Goal: Information Seeking & Learning: Learn about a topic

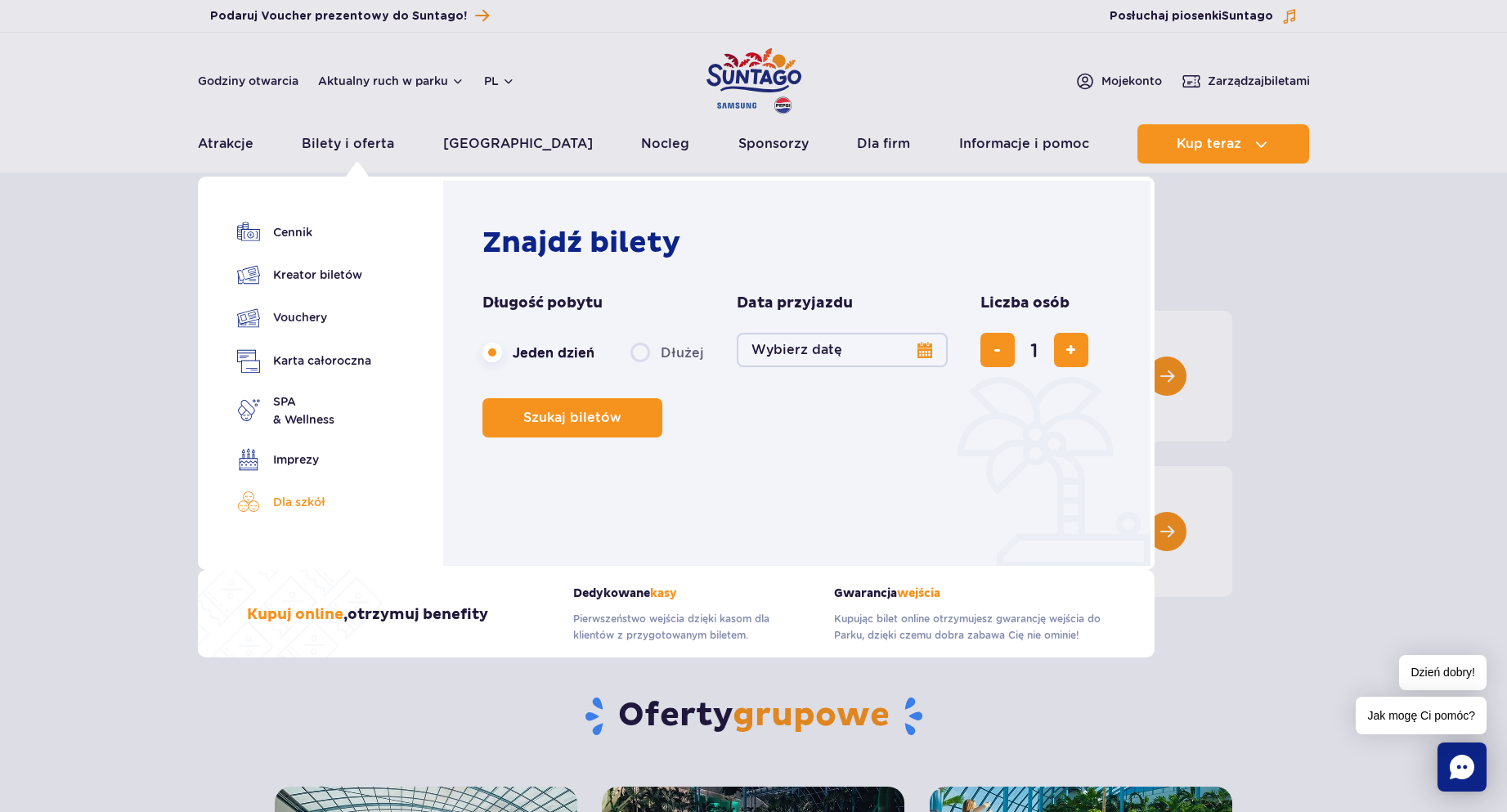
click at [310, 503] on link "Dla szkół" at bounding box center [303, 502] width 134 height 23
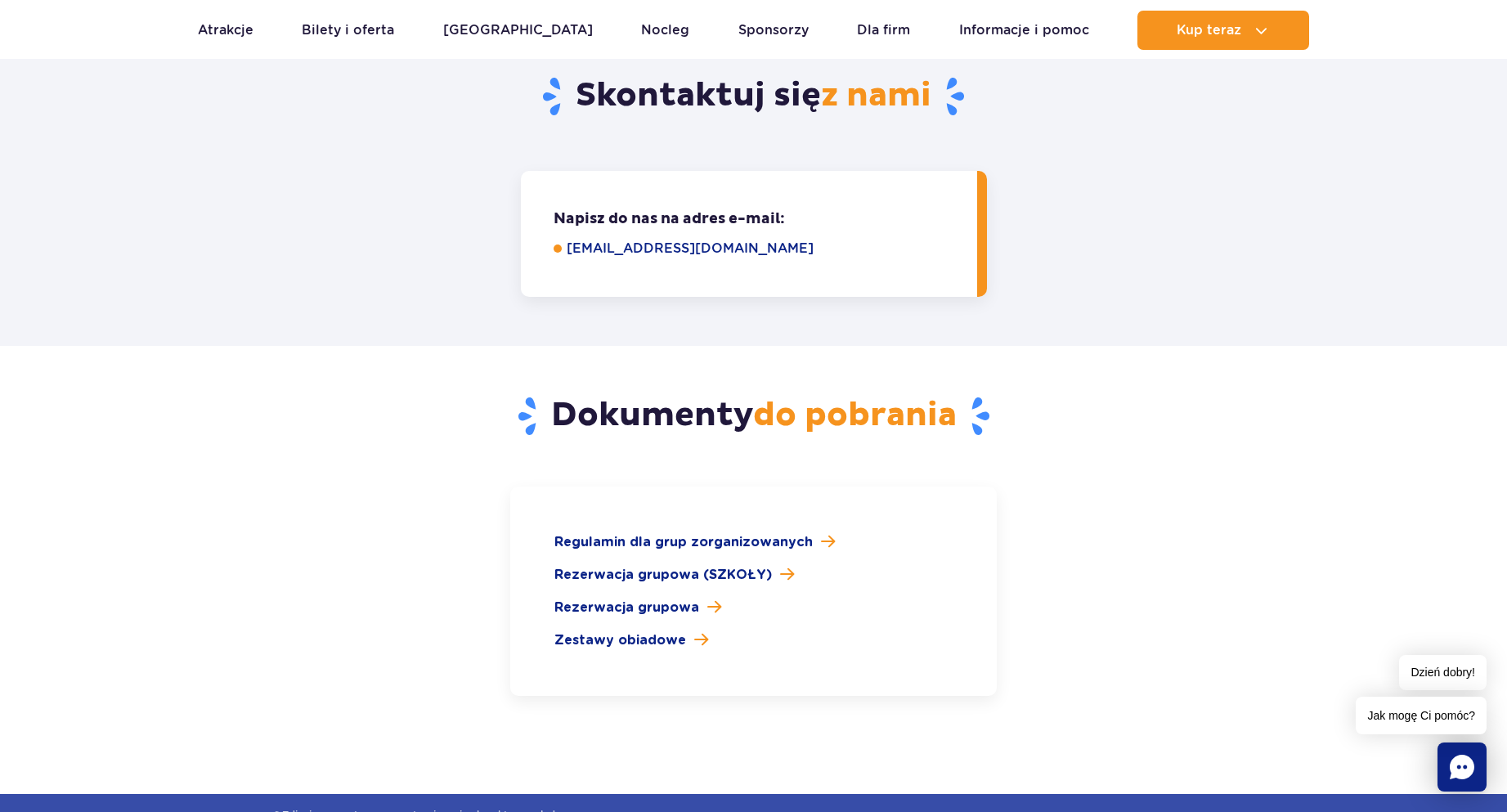
scroll to position [2208, 0]
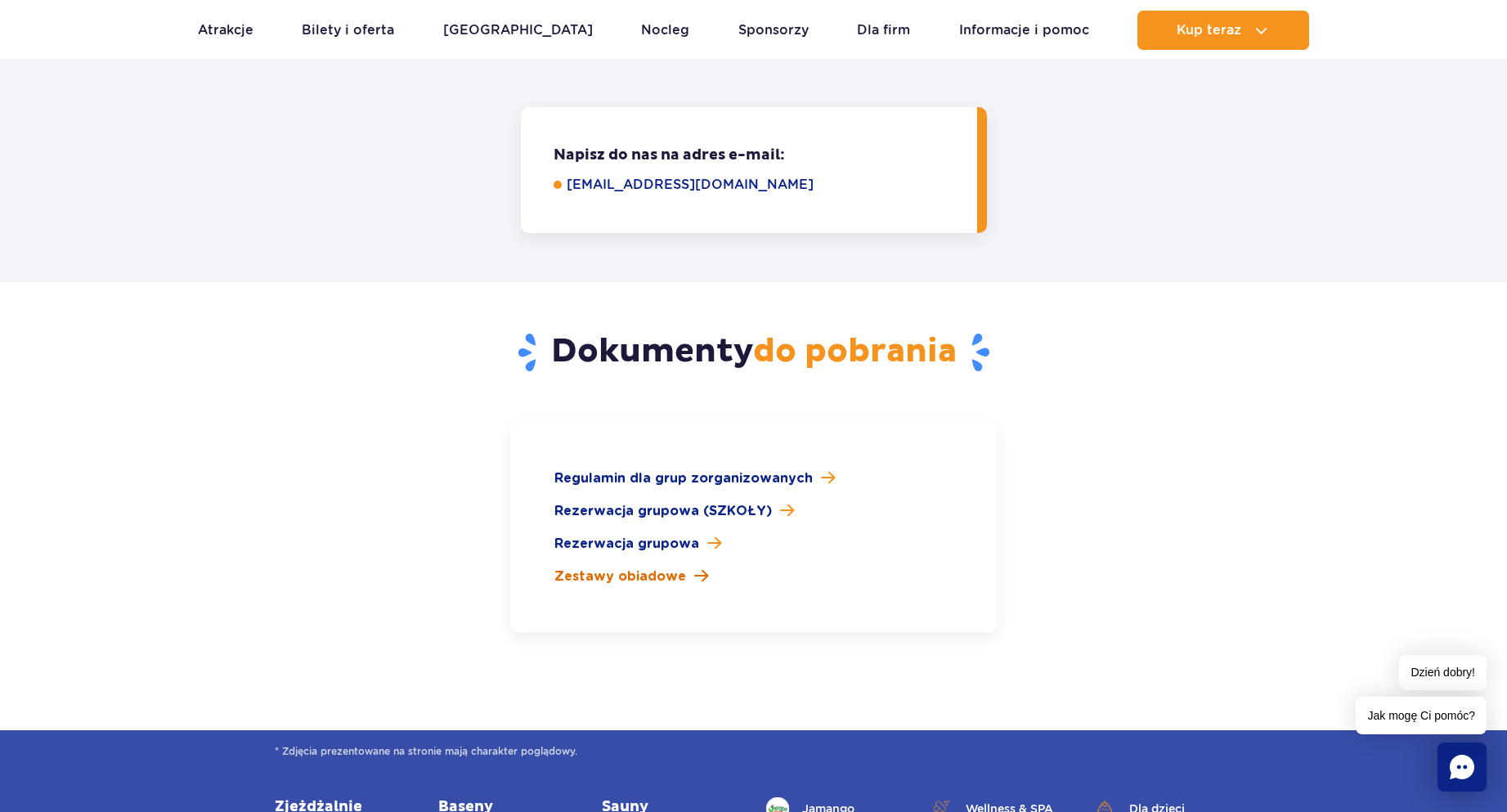
click at [634, 566] on span "Zestawy obiadowe" at bounding box center [620, 576] width 132 height 20
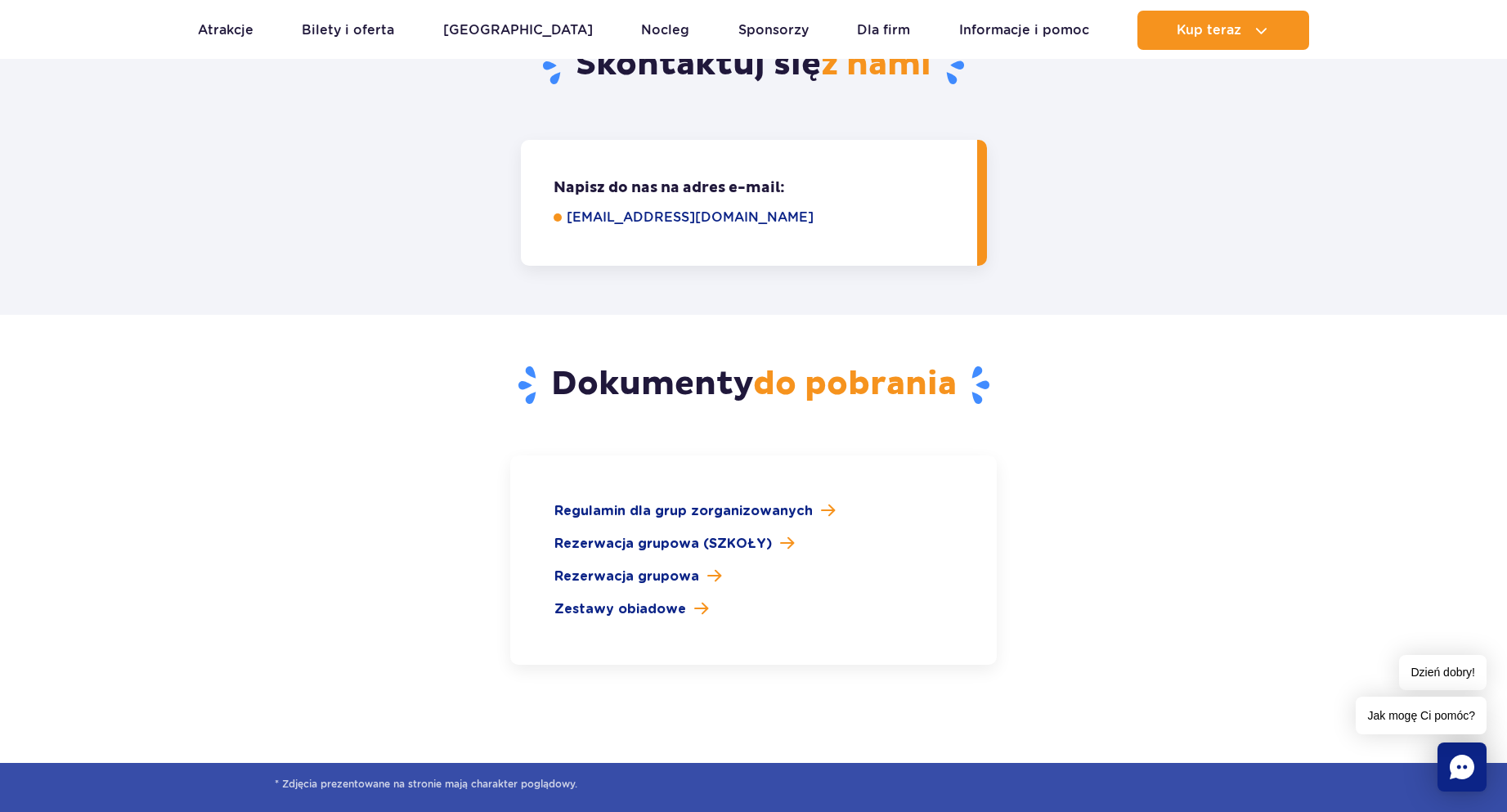
scroll to position [2045, 0]
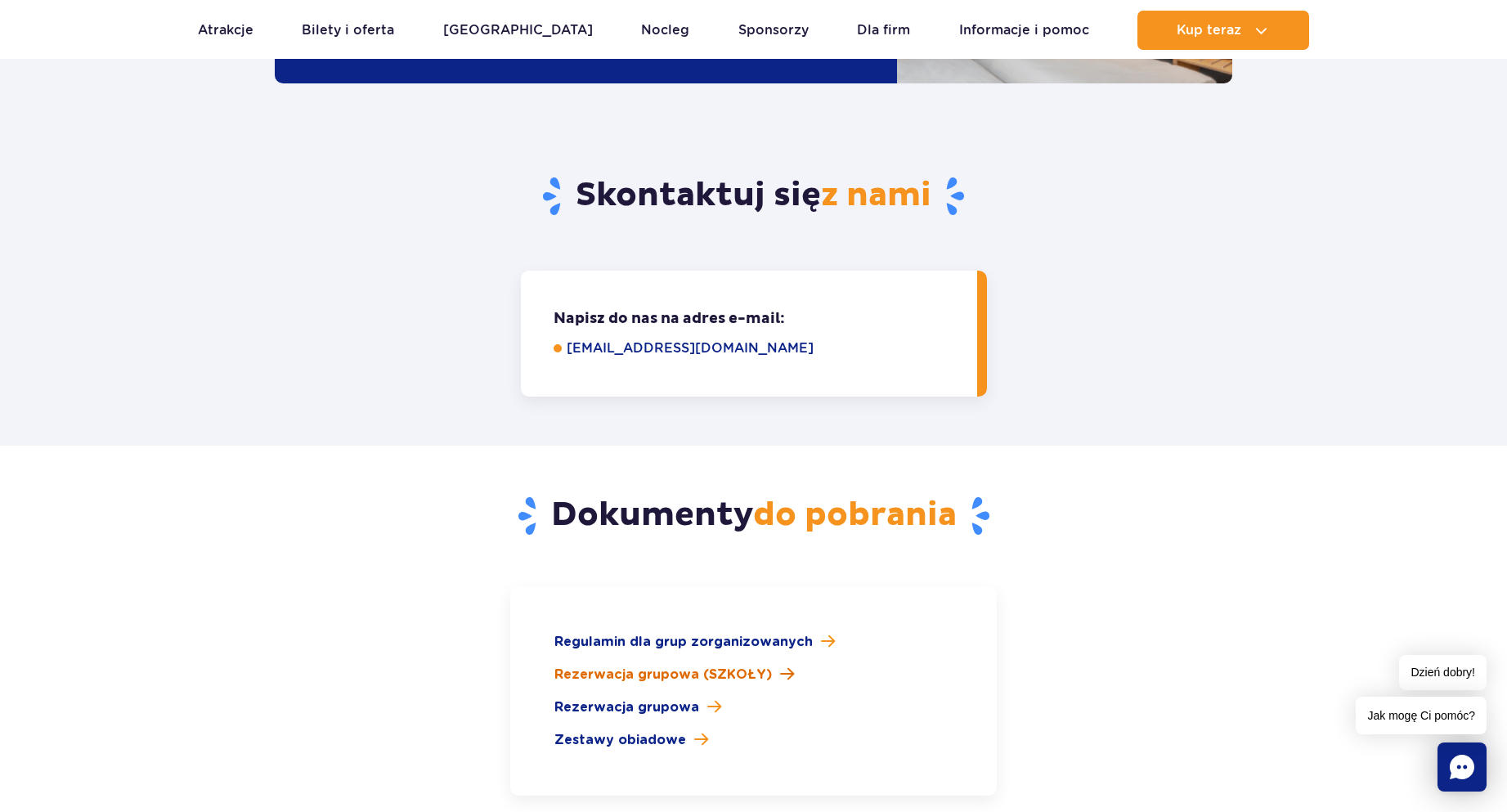
click at [697, 665] on span "Rezerwacja grupowa (SZKOŁY)" at bounding box center [663, 675] width 218 height 20
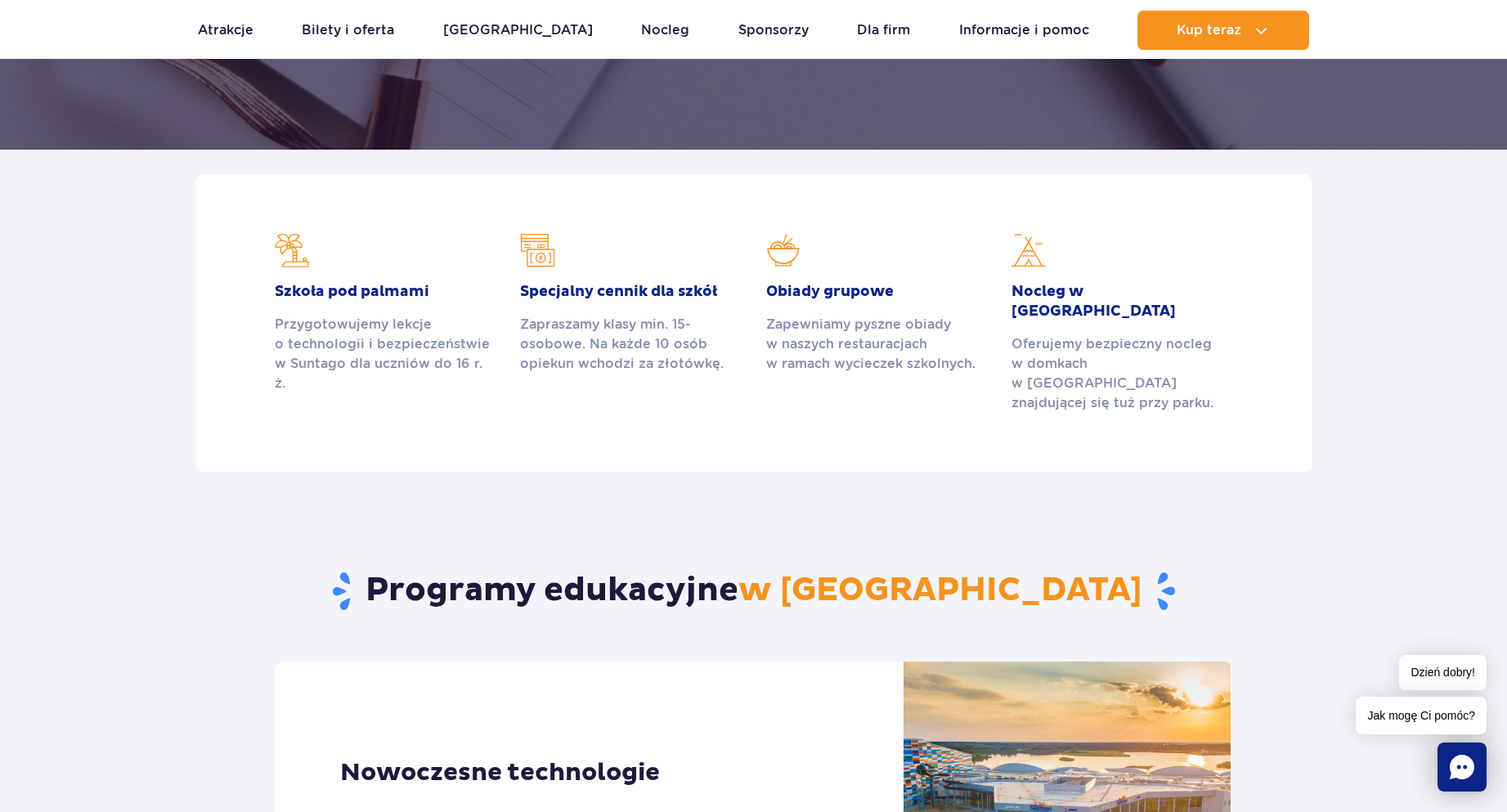
scroll to position [245, 0]
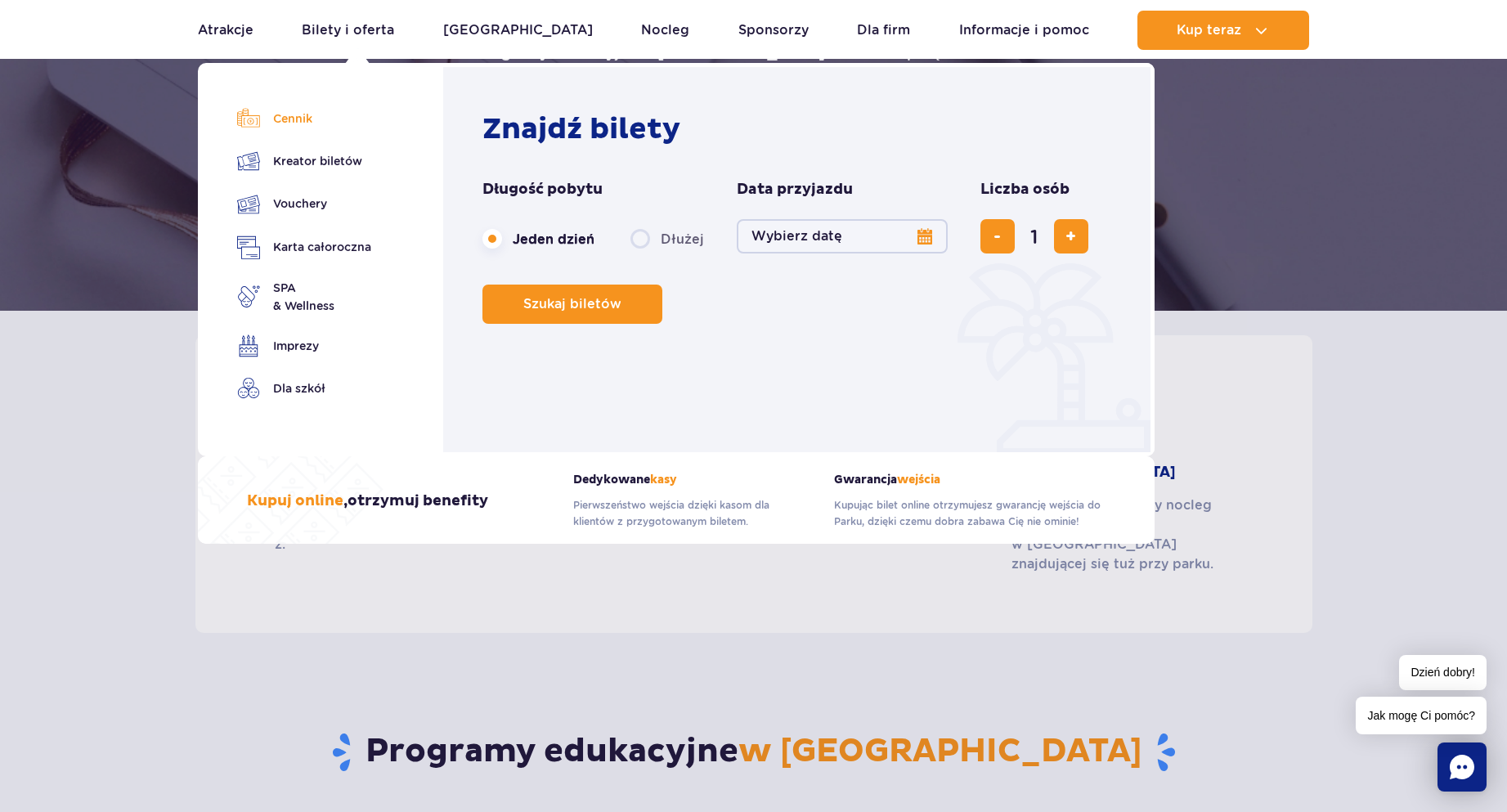
click at [301, 120] on link "Cennik" at bounding box center [303, 118] width 134 height 23
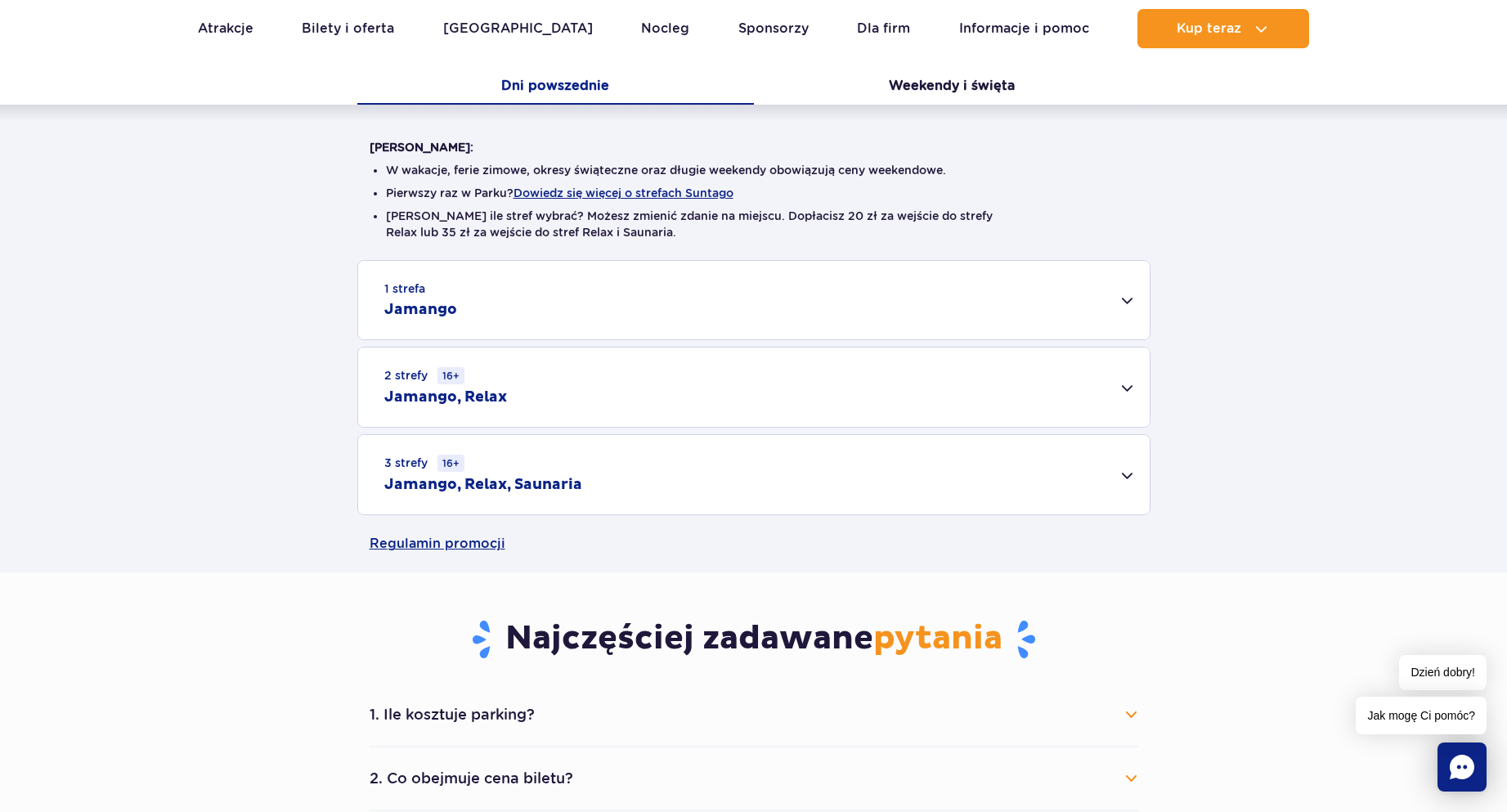
scroll to position [164, 0]
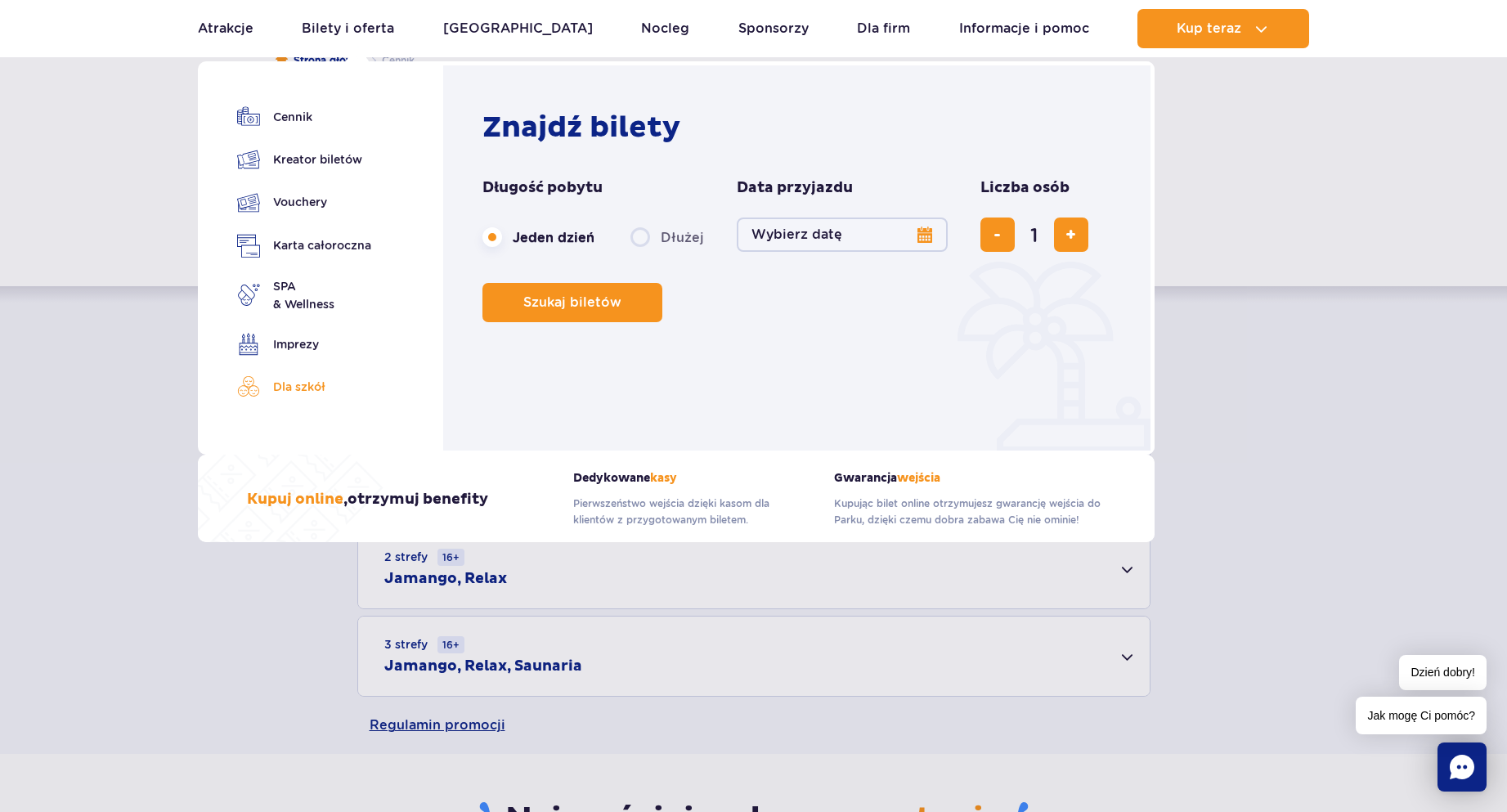
click at [306, 390] on link "Dla szkół" at bounding box center [303, 386] width 134 height 23
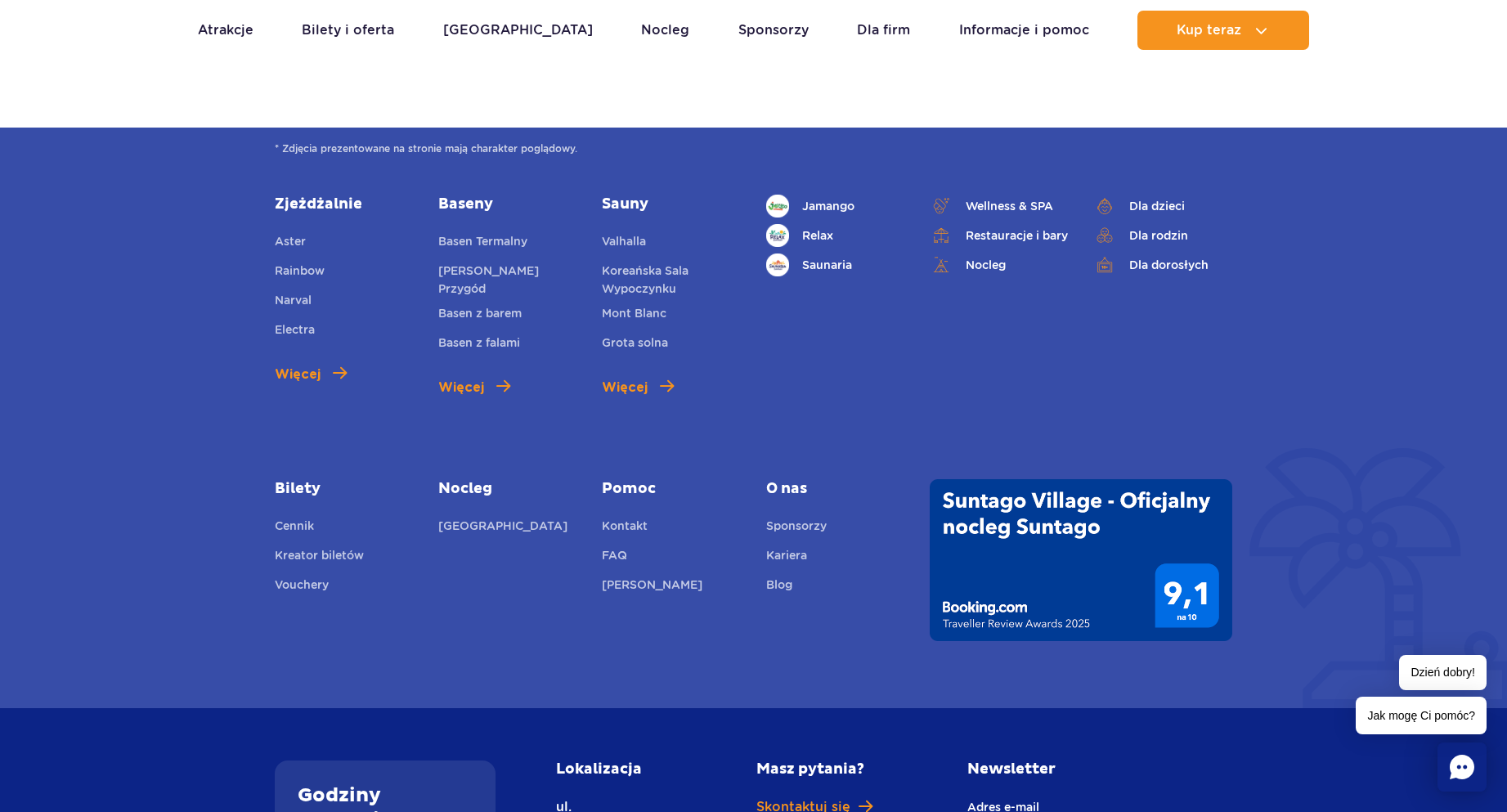
scroll to position [2862, 0]
